Goal: Task Accomplishment & Management: Manage account settings

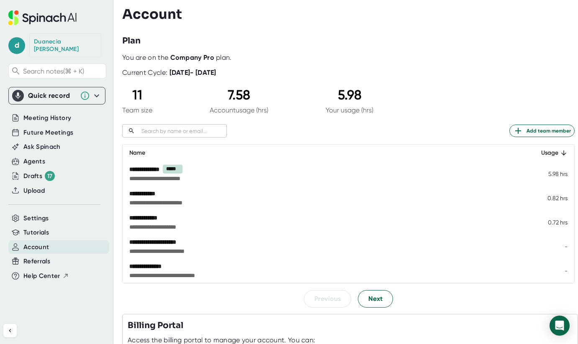
click at [139, 94] on div "11" at bounding box center [137, 95] width 30 height 16
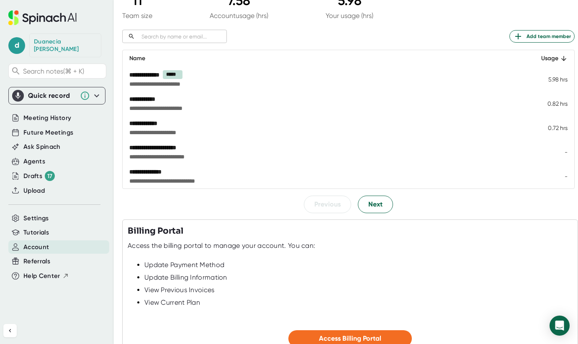
scroll to position [166, 0]
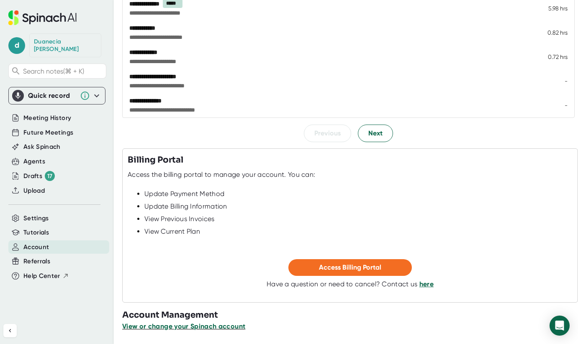
click at [198, 328] on span "View or change your Spinach account" at bounding box center [183, 327] width 123 height 8
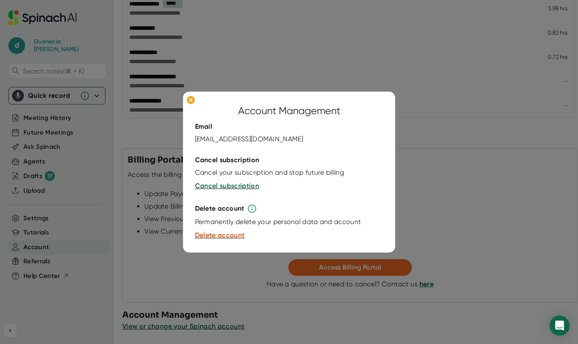
click at [471, 158] on div at bounding box center [289, 172] width 578 height 344
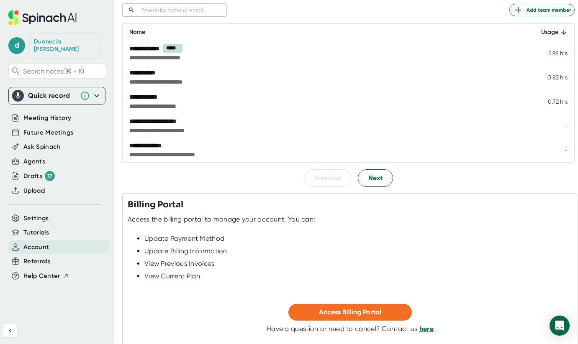
scroll to position [114, 0]
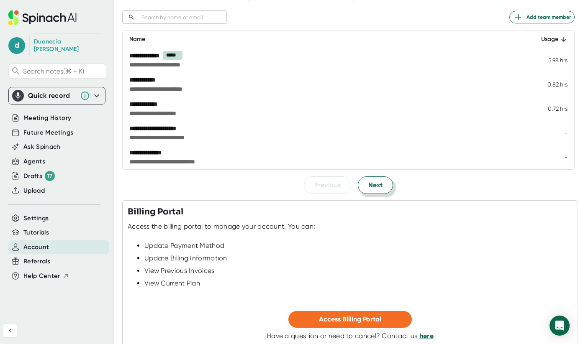
click at [371, 186] on span "Next" at bounding box center [375, 185] width 14 height 10
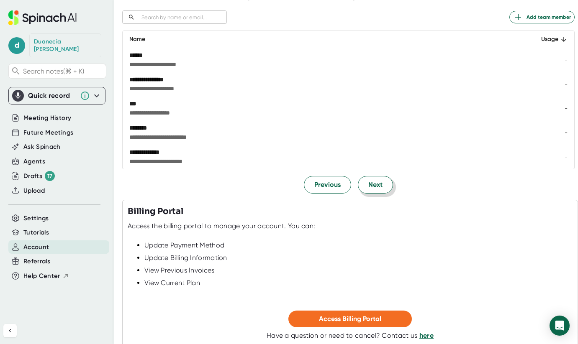
click at [371, 186] on span "Next" at bounding box center [375, 185] width 14 height 10
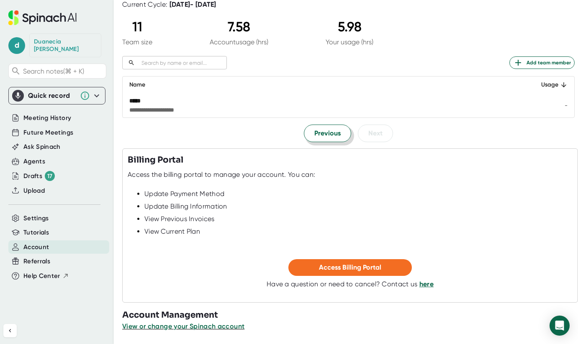
click at [331, 127] on button "Previous" at bounding box center [327, 134] width 47 height 18
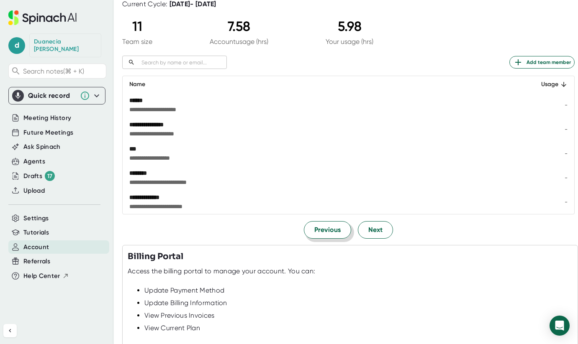
click at [331, 127] on div "**********" at bounding box center [278, 125] width 299 height 8
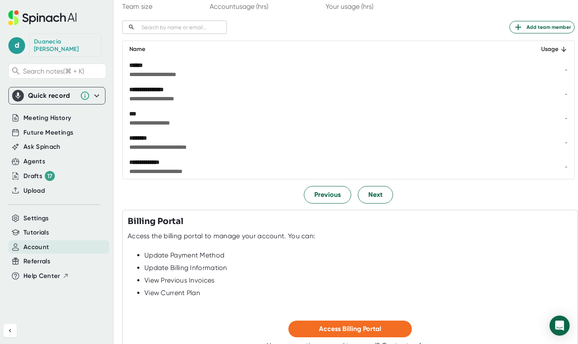
scroll to position [166, 0]
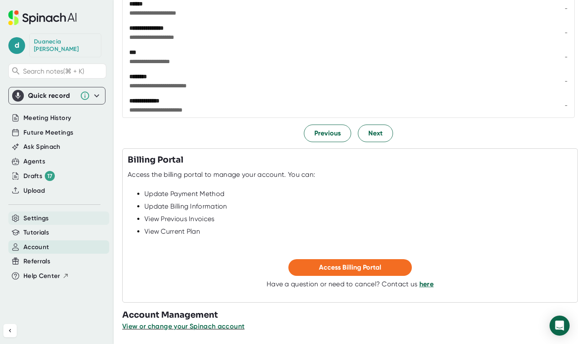
click at [43, 214] on span "Settings" at bounding box center [36, 219] width 26 height 10
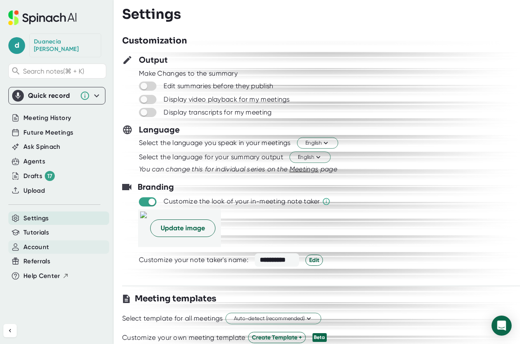
click at [33, 243] on span "Account" at bounding box center [36, 248] width 26 height 10
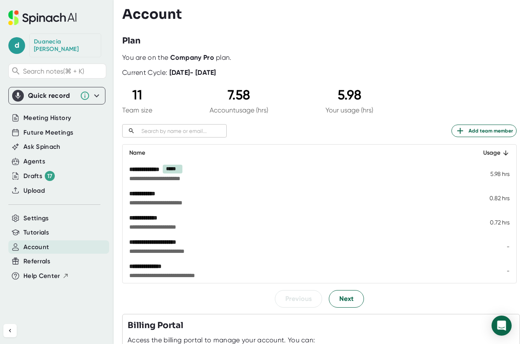
click at [141, 94] on div "11" at bounding box center [137, 95] width 30 height 16
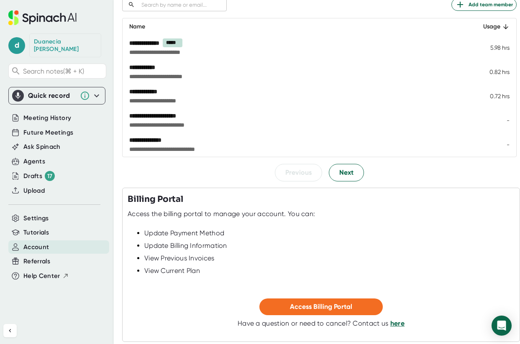
scroll to position [166, 0]
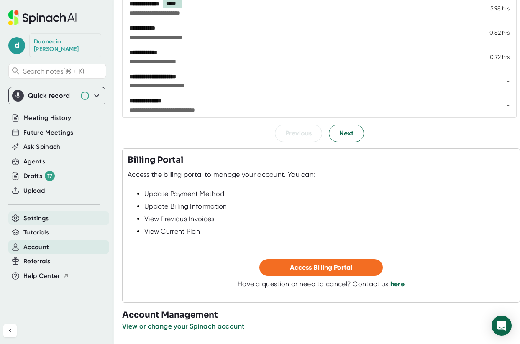
click at [37, 214] on span "Settings" at bounding box center [36, 219] width 26 height 10
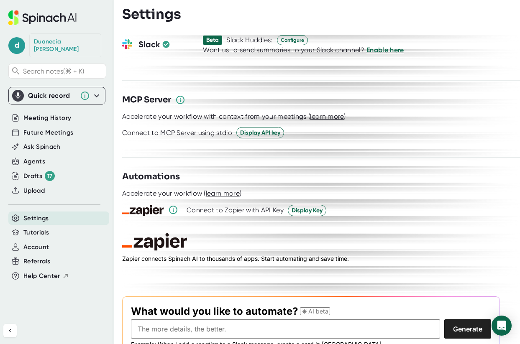
scroll to position [1163, 0]
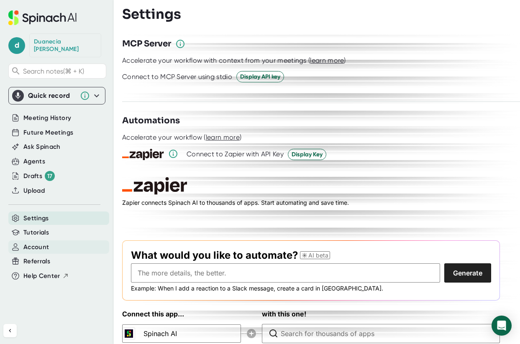
click at [34, 243] on span "Account" at bounding box center [36, 248] width 26 height 10
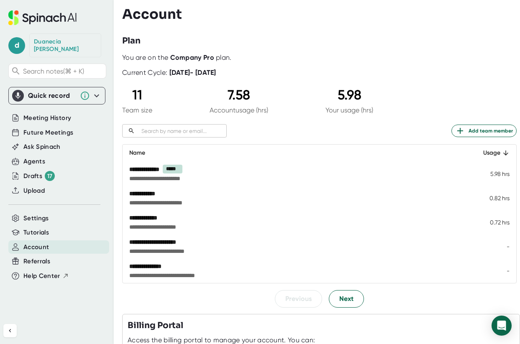
click at [67, 44] on div "[PERSON_NAME]" at bounding box center [65, 45] width 63 height 15
click at [20, 43] on span "d" at bounding box center [16, 45] width 17 height 17
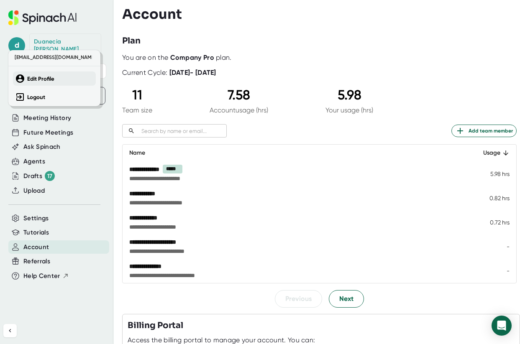
click at [44, 85] on button "Edit Profile" at bounding box center [54, 79] width 83 height 14
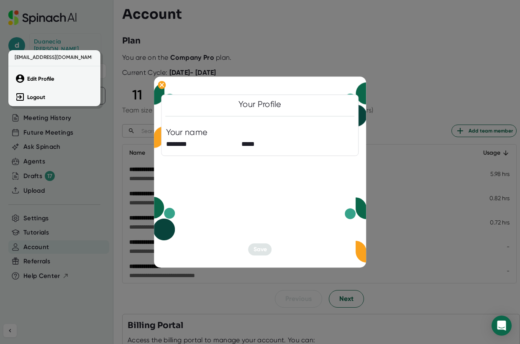
click at [372, 146] on div at bounding box center [260, 172] width 520 height 344
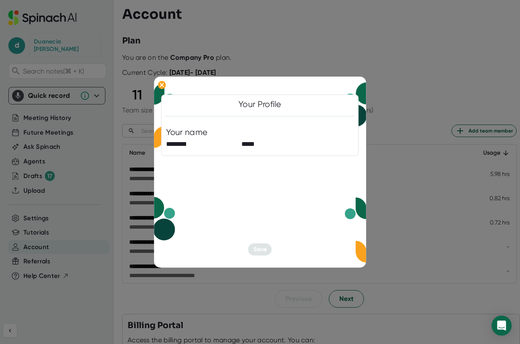
click at [393, 135] on div at bounding box center [260, 172] width 520 height 344
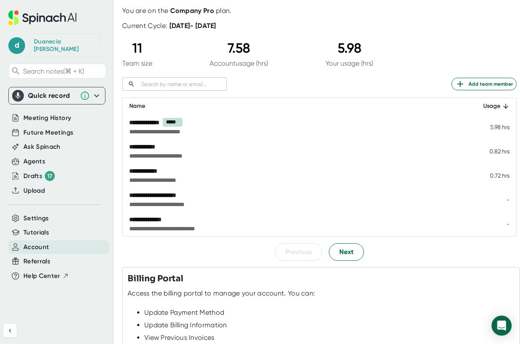
scroll to position [48, 0]
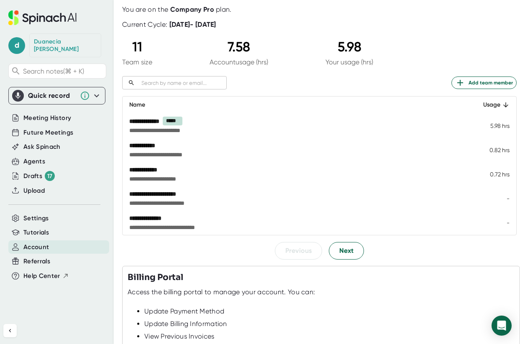
click at [452, 83] on div "​ Add team member" at bounding box center [319, 82] width 395 height 13
click at [479, 82] on span "Add team member" at bounding box center [484, 83] width 58 height 10
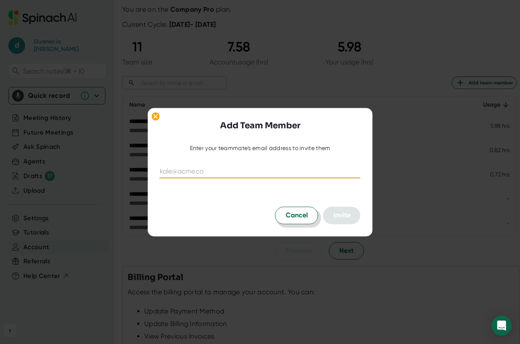
click at [303, 220] on span "Cancel" at bounding box center [297, 216] width 22 height 10
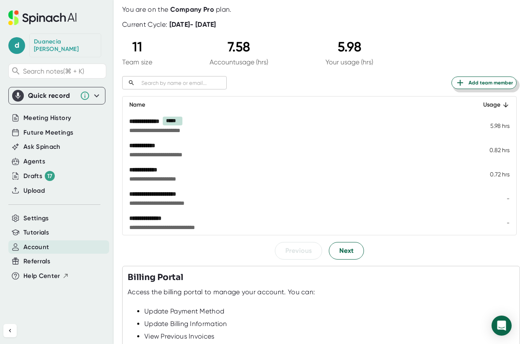
scroll to position [166, 0]
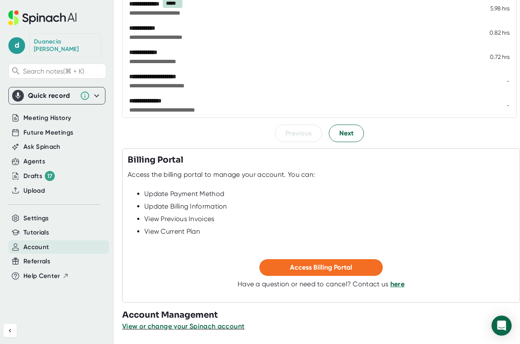
click at [396, 284] on link "here" at bounding box center [397, 284] width 14 height 8
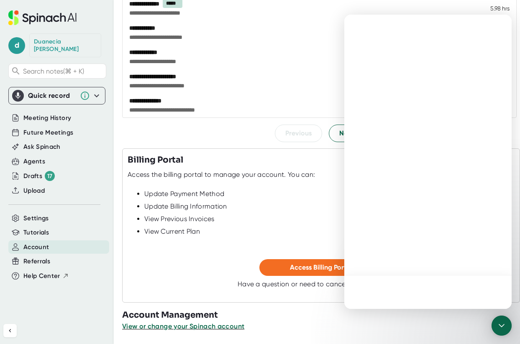
scroll to position [0, 0]
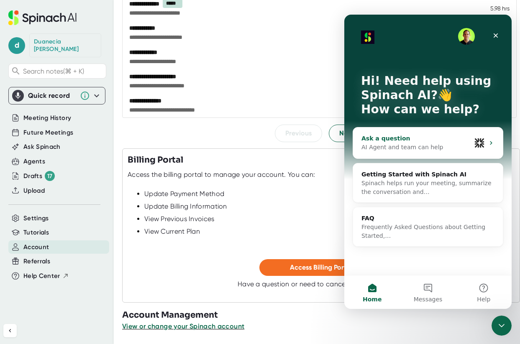
click at [405, 148] on div "AI Agent and team can help" at bounding box center [417, 147] width 110 height 9
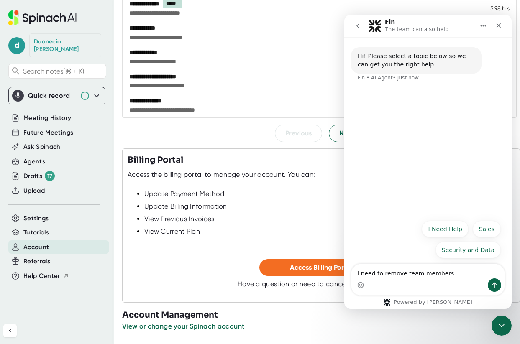
type textarea "I need to remove team members."
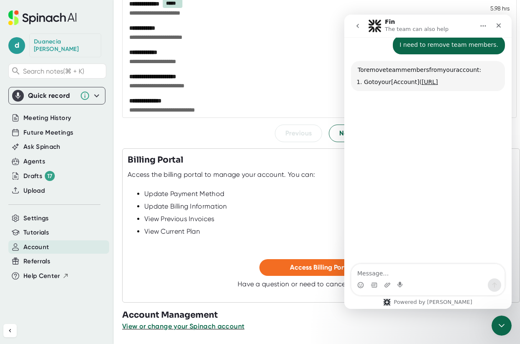
scroll to position [45, 0]
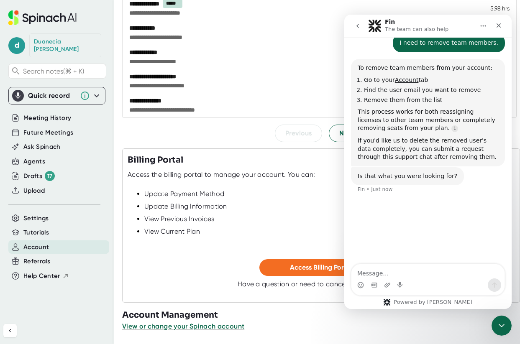
click at [150, 28] on div "**********" at bounding box center [260, 28] width 263 height 8
click at [497, 25] on icon "Close" at bounding box center [498, 25] width 7 height 7
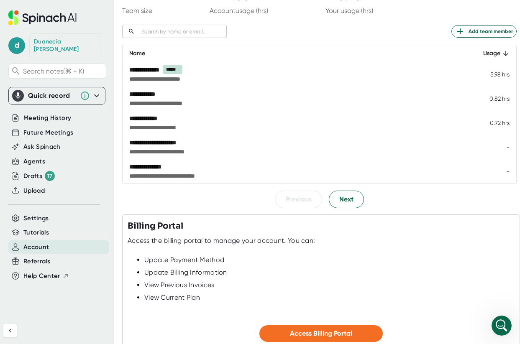
scroll to position [66, 0]
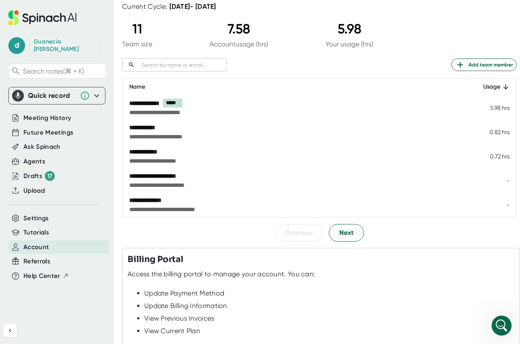
click at [496, 156] on td "0.72 hrs" at bounding box center [491, 156] width 49 height 24
click at [162, 62] on input "text" at bounding box center [182, 65] width 89 height 10
click at [150, 64] on input "text" at bounding box center [182, 65] width 89 height 10
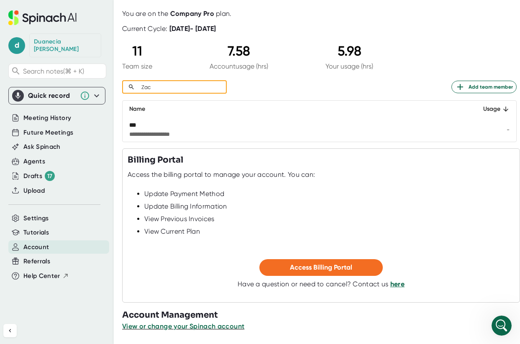
type input "Zac"
click at [507, 129] on td "-" at bounding box center [488, 130] width 55 height 24
click at [146, 128] on div "***" at bounding box center [244, 125] width 230 height 8
click at [137, 132] on span "**********" at bounding box center [244, 134] width 230 height 8
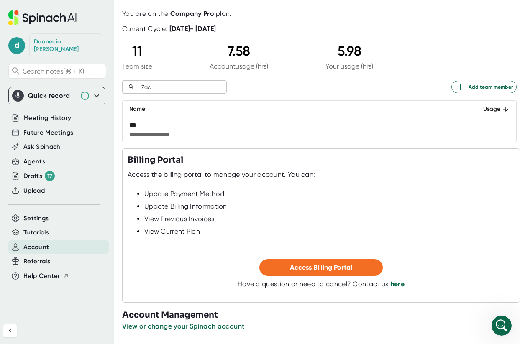
click at [137, 122] on div "***" at bounding box center [244, 125] width 230 height 8
click at [497, 318] on div "Open Intercom Messenger" at bounding box center [501, 325] width 28 height 28
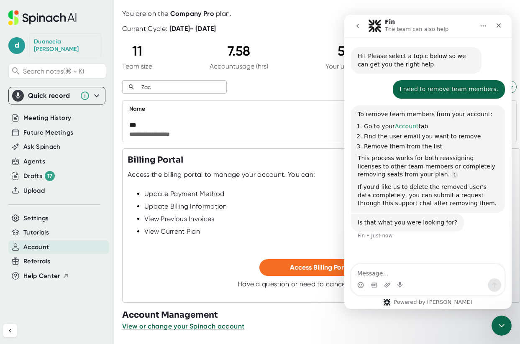
click at [406, 126] on link "Account" at bounding box center [407, 126] width 24 height 7
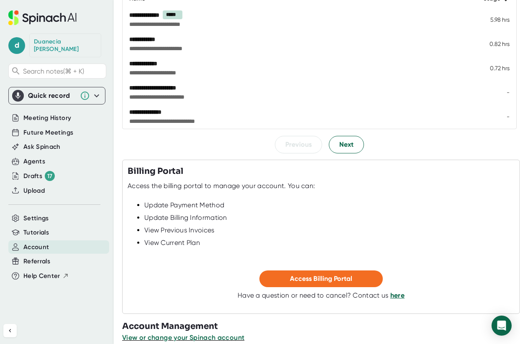
scroll to position [166, 0]
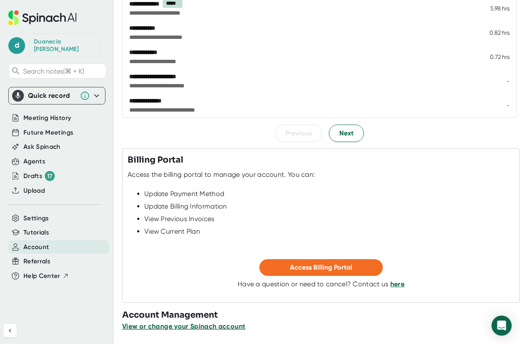
click at [219, 328] on span "View or change your Spinach account" at bounding box center [183, 327] width 123 height 8
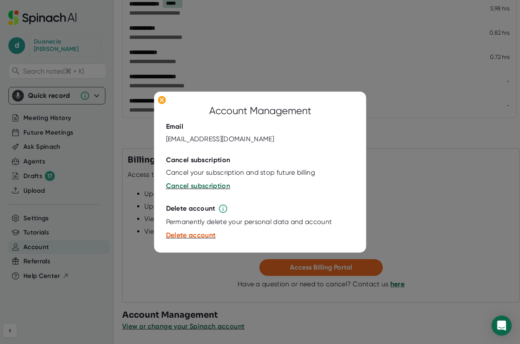
click at [394, 126] on div at bounding box center [260, 172] width 520 height 344
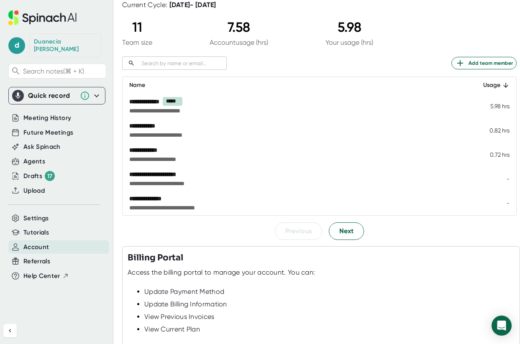
scroll to position [0, 0]
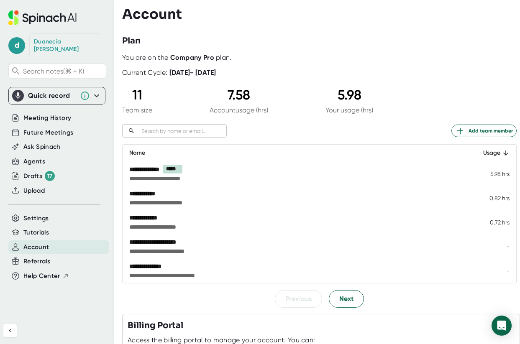
click at [145, 172] on div "**********" at bounding box center [260, 169] width 263 height 9
click at [151, 195] on div "**********" at bounding box center [260, 194] width 263 height 8
click at [137, 98] on div "11" at bounding box center [137, 95] width 30 height 16
click at [169, 134] on input "text" at bounding box center [182, 131] width 89 height 10
